Goal: Information Seeking & Learning: Learn about a topic

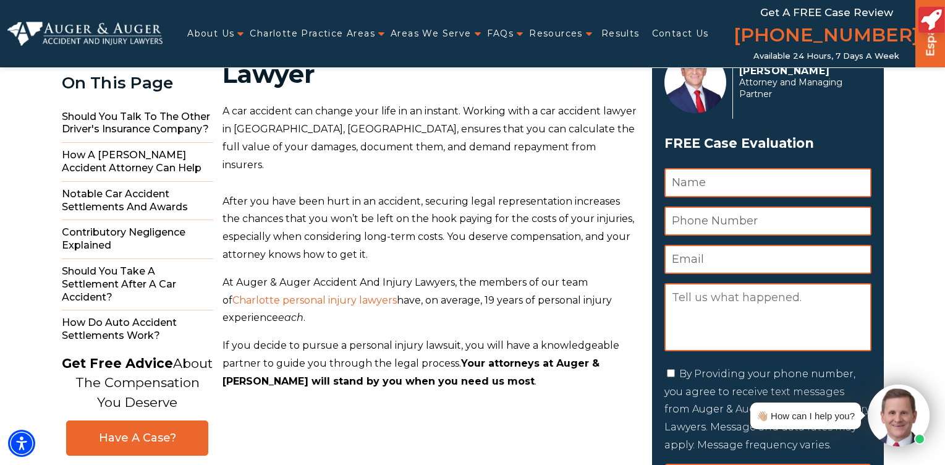
scroll to position [74, 0]
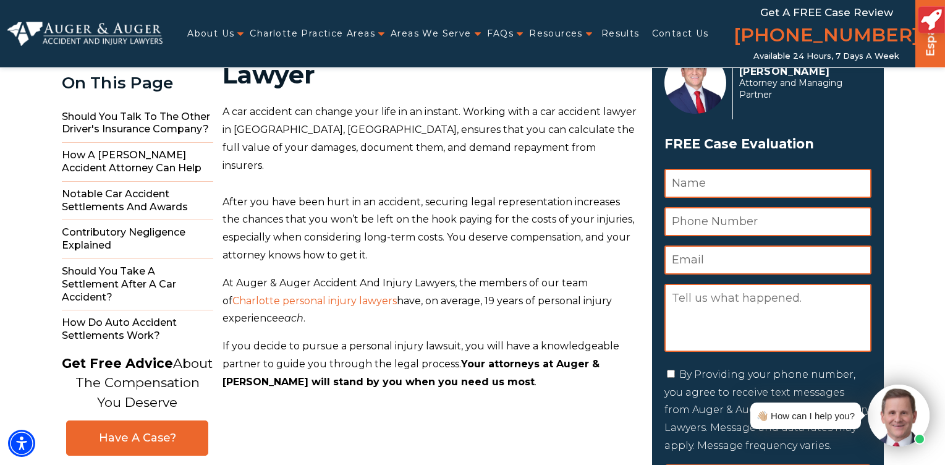
click at [333, 295] on span "Charlotte personal injury lawyers" at bounding box center [314, 301] width 164 height 12
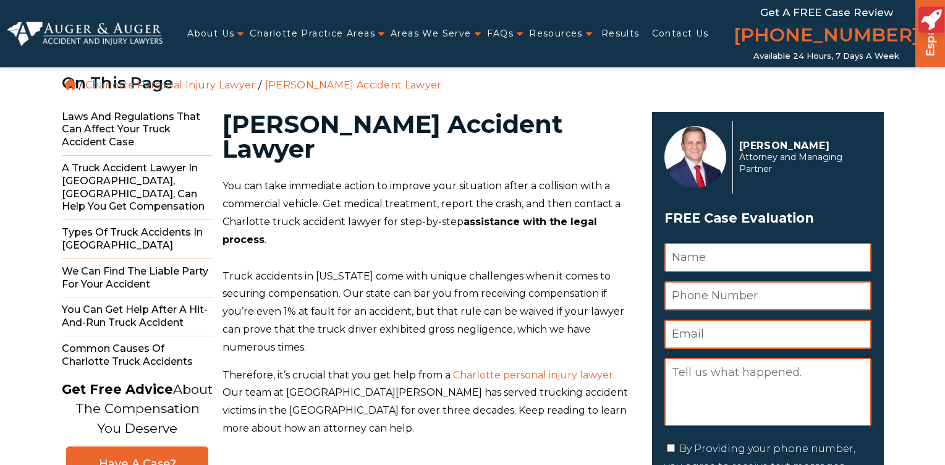
scroll to position [148, 0]
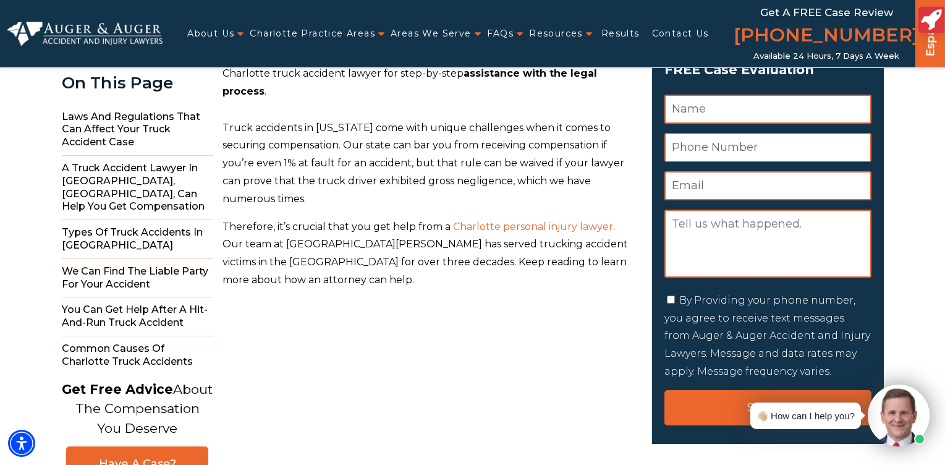
click at [496, 221] on span "Charlotte personal injury lawyer" at bounding box center [533, 227] width 160 height 12
